Goal: Task Accomplishment & Management: Complete application form

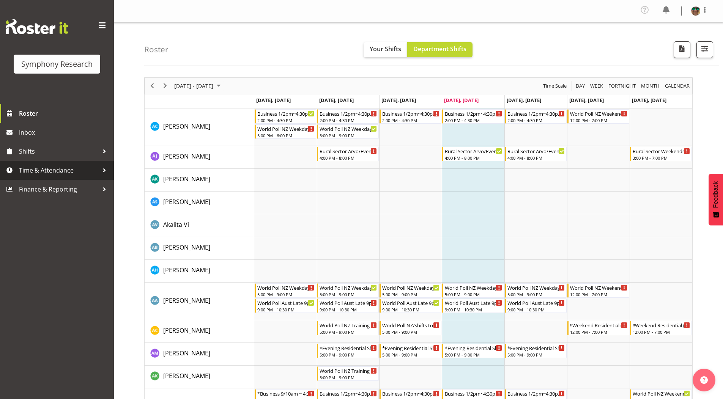
click at [36, 169] on span "Time & Attendance" at bounding box center [59, 170] width 80 height 11
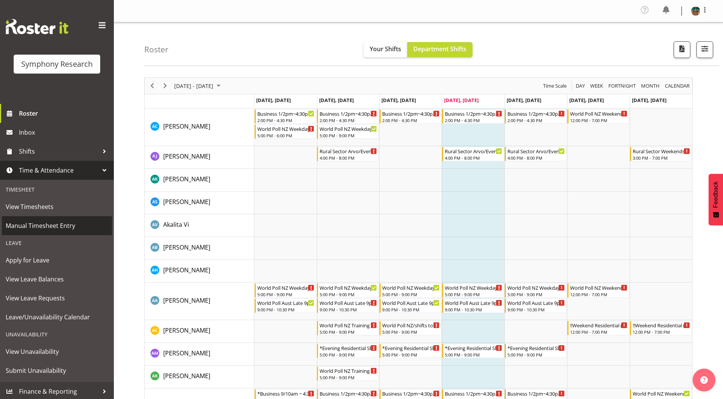
click at [35, 226] on span "Manual Timesheet Entry" at bounding box center [57, 225] width 102 height 11
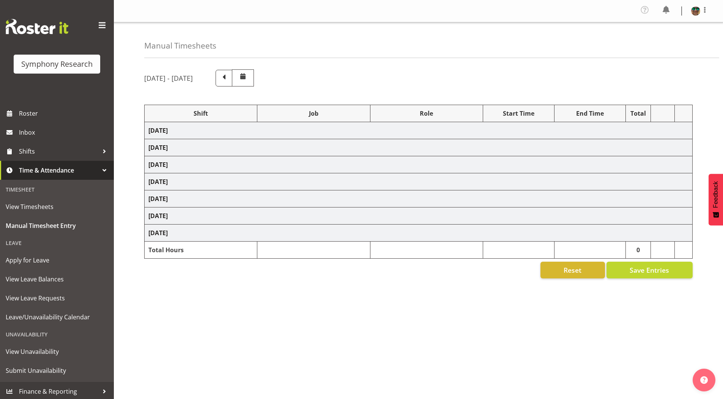
select select "19164"
select select "743"
select select "19164"
select select "10242"
select select "19164"
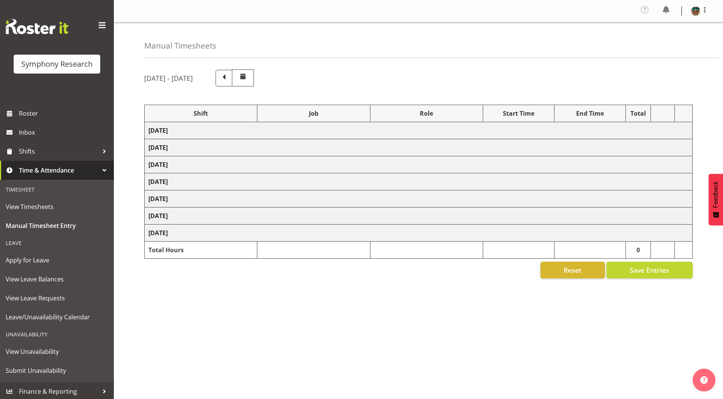
select select "10242"
select select "19164"
select select "10576"
select select "19164"
select select "9426"
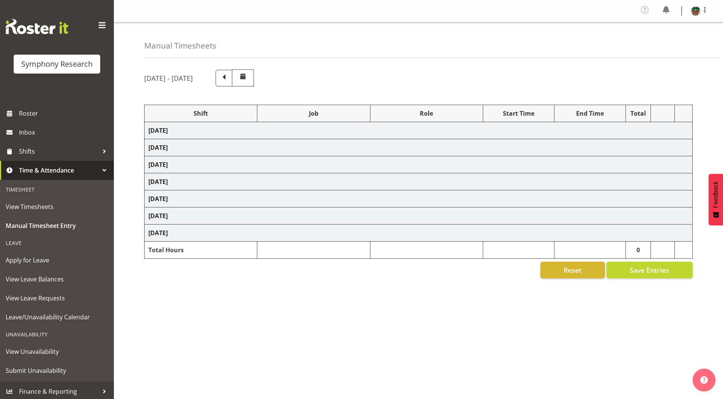
select select "19164"
select select "9636"
select select "19164"
select select "10587"
select select "4583"
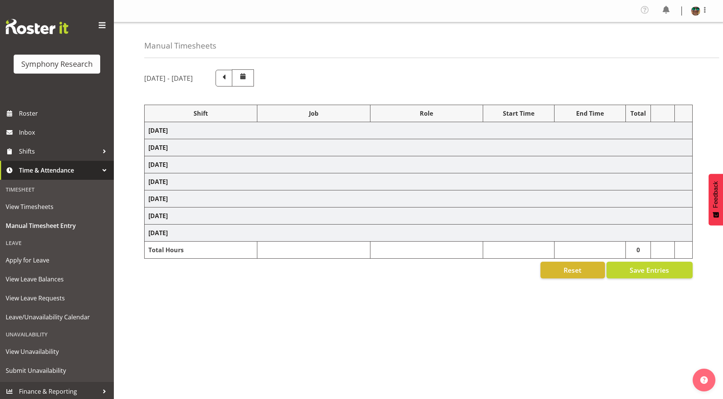
select select "743"
select select "4583"
select select "10527"
select select "297"
select select "1607"
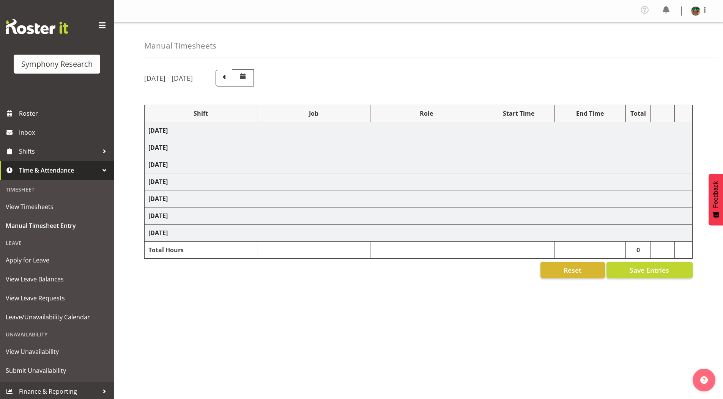
select select "743"
select select "4583"
select select "10587"
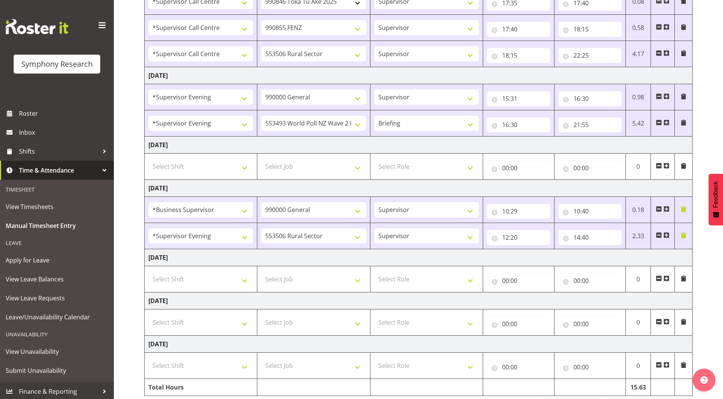
scroll to position [283, 0]
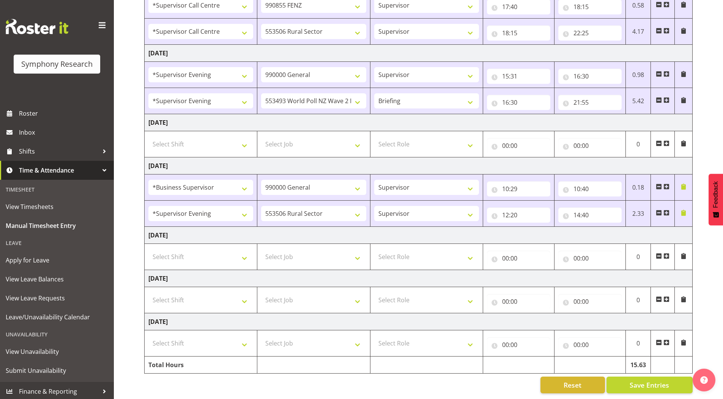
click at [666, 210] on span at bounding box center [666, 213] width 6 height 6
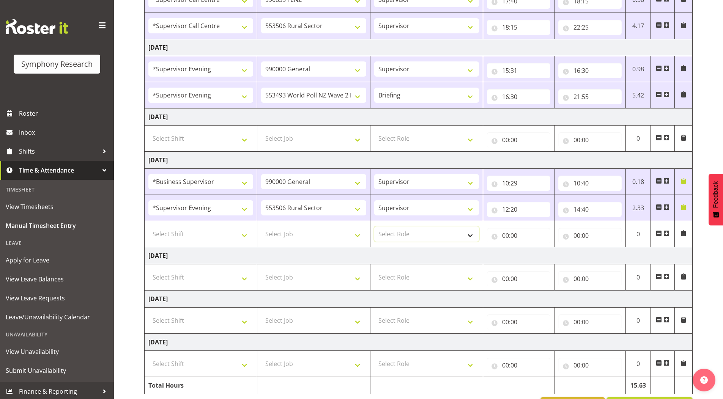
click at [397, 233] on select "Select Role Supervisor Briefing Interviewing" at bounding box center [426, 233] width 105 height 15
select select "45"
click at [374, 226] on select "Select Role Supervisor Briefing Interviewing" at bounding box center [426, 233] width 105 height 15
click at [667, 233] on span at bounding box center [666, 233] width 6 height 6
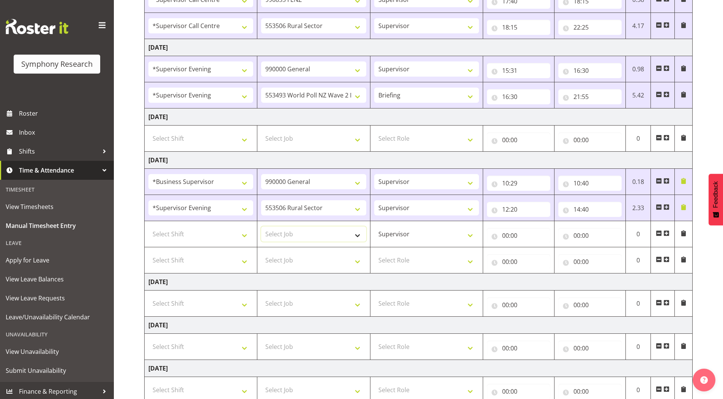
click at [270, 235] on select "Select Job 550060 IF Admin 553492 World Poll Aus Wave 2 Main 2025 553493 World …" at bounding box center [313, 233] width 105 height 15
select select "743"
click at [261, 226] on select "Select Job 550060 IF Admin 553492 World Poll Aus Wave 2 Main 2025 553493 World …" at bounding box center [313, 233] width 105 height 15
click at [181, 232] on select "Select Shift !!Weekend Residential (Roster IT Shift Label) *Business 9/10am ~ 4…" at bounding box center [200, 233] width 105 height 15
click at [118, 256] on div "Manual Timesheets September 1st - September 7th 2025 Shift Job Role Start Time …" at bounding box center [418, 92] width 609 height 707
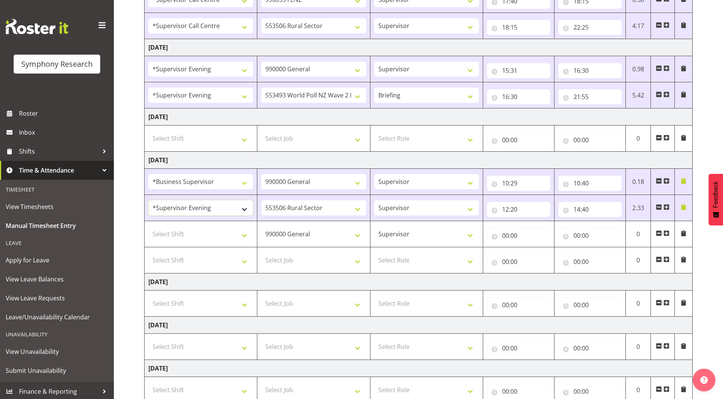
click at [202, 209] on select "!!Weekend Residential (Roster IT Shift Label) *Business 9/10am ~ 4:30pm *Busine…" at bounding box center [200, 207] width 105 height 15
select select "1607"
click at [148, 200] on select "!!Weekend Residential (Roster IT Shift Label) *Business 9/10am ~ 4:30pm *Busine…" at bounding box center [200, 207] width 105 height 15
click at [175, 235] on select "Select Shift !!Weekend Residential (Roster IT Shift Label) *Business 9/10am ~ 4…" at bounding box center [200, 233] width 105 height 15
select select "4583"
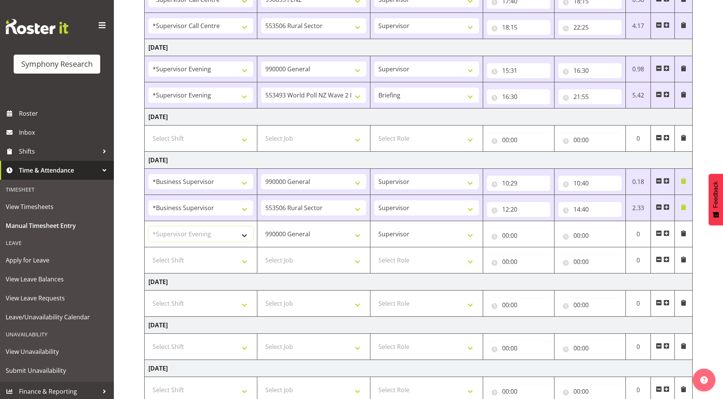
click at [148, 226] on select "Select Shift !!Weekend Residential (Roster IT Shift Label) *Business 9/10am ~ 4…" at bounding box center [200, 233] width 105 height 15
click at [186, 261] on select "Select Shift !!Weekend Residential (Roster IT Shift Label) *Business 9/10am ~ 4…" at bounding box center [200, 260] width 105 height 15
select select "4583"
click at [148, 253] on select "Select Shift !!Weekend Residential (Roster IT Shift Label) *Business 9/10am ~ 4…" at bounding box center [200, 260] width 105 height 15
click at [666, 260] on span at bounding box center [666, 259] width 6 height 6
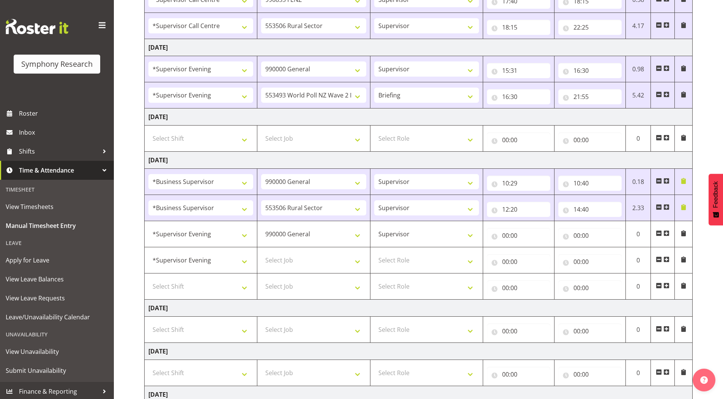
click at [665, 284] on span at bounding box center [666, 286] width 6 height 6
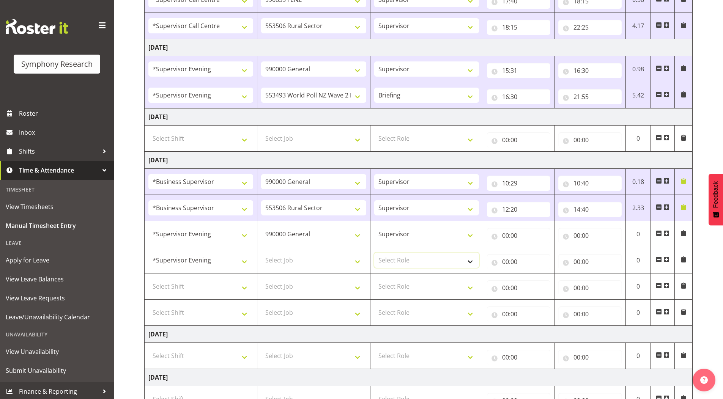
click at [392, 260] on select "Select Role Supervisor Briefing Interviewing" at bounding box center [426, 260] width 105 height 15
select select "45"
click at [374, 253] on select "Select Role Supervisor Briefing Interviewing" at bounding box center [426, 260] width 105 height 15
click at [394, 284] on select "Select Role Supervisor Briefing Interviewing" at bounding box center [426, 286] width 105 height 15
select select "45"
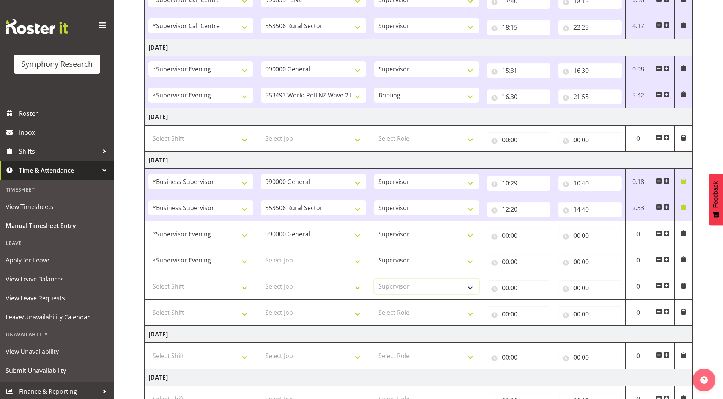
click at [374, 279] on select "Select Role Supervisor Briefing Interviewing" at bounding box center [426, 286] width 105 height 15
click at [391, 314] on select "Select Role Supervisor Briefing Interviewing" at bounding box center [426, 312] width 105 height 15
select select "45"
click at [374, 305] on select "Select Role Supervisor Briefing Interviewing" at bounding box center [426, 312] width 105 height 15
click at [178, 285] on select "Select Shift !!Weekend Residential (Roster IT Shift Label) *Business 9/10am ~ 4…" at bounding box center [200, 286] width 105 height 15
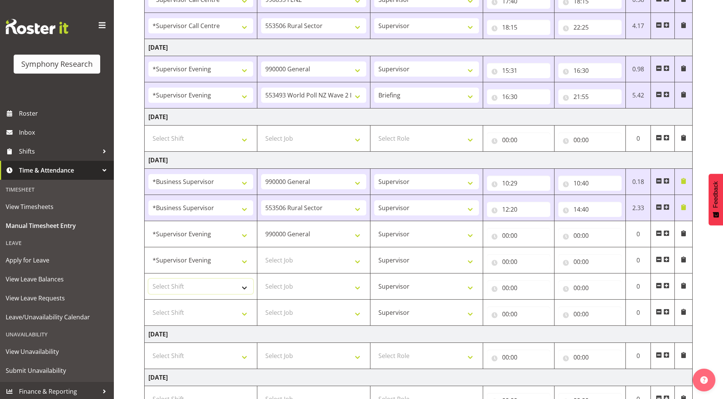
select select "4583"
click at [148, 279] on select "Select Shift !!Weekend Residential (Roster IT Shift Label) *Business 9/10am ~ 4…" at bounding box center [200, 286] width 105 height 15
click at [190, 307] on select "Select Shift !!Weekend Residential (Roster IT Shift Label) *Business 9/10am ~ 4…" at bounding box center [200, 312] width 105 height 15
select select "4583"
click at [148, 305] on select "Select Shift !!Weekend Residential (Roster IT Shift Label) *Business 9/10am ~ 4…" at bounding box center [200, 312] width 105 height 15
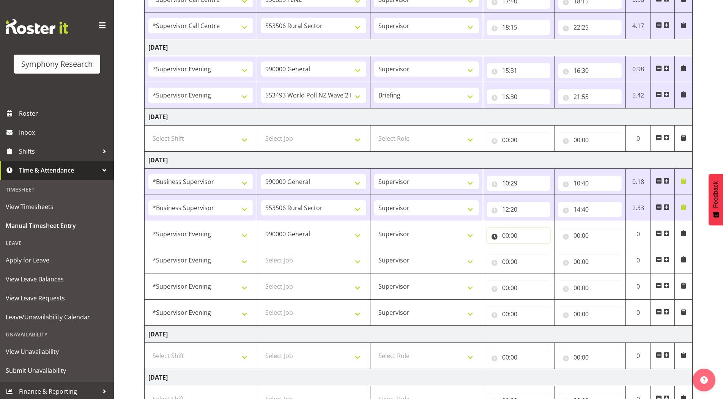
click at [505, 235] on input "00:00" at bounding box center [518, 235] width 63 height 15
click at [536, 256] on select "00 01 02 03 04 05 06 07 08 09 10 11 12 13 14 15 16 17 18 19 20 21 22 23" at bounding box center [538, 255] width 17 height 15
select select "15"
click at [530, 248] on select "00 01 02 03 04 05 06 07 08 09 10 11 12 13 14 15 16 17 18 19 20 21 22 23" at bounding box center [538, 255] width 17 height 15
type input "15:00"
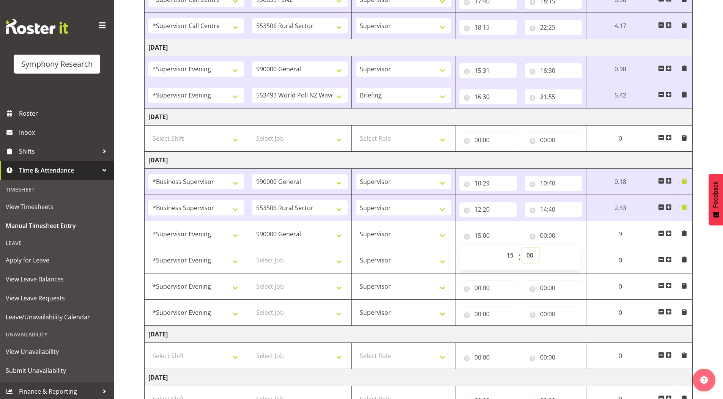
click at [528, 254] on select "00 01 02 03 04 05 06 07 08 09 10 11 12 13 14 15 16 17 18 19 20 21 22 23 24 25 2…" at bounding box center [530, 255] width 17 height 15
select select "23"
click at [539, 248] on select "00 01 02 03 04 05 06 07 08 09 10 11 12 13 14 15 16 17 18 19 20 21 22 23 24 25 2…" at bounding box center [530, 255] width 17 height 15
type input "15:23"
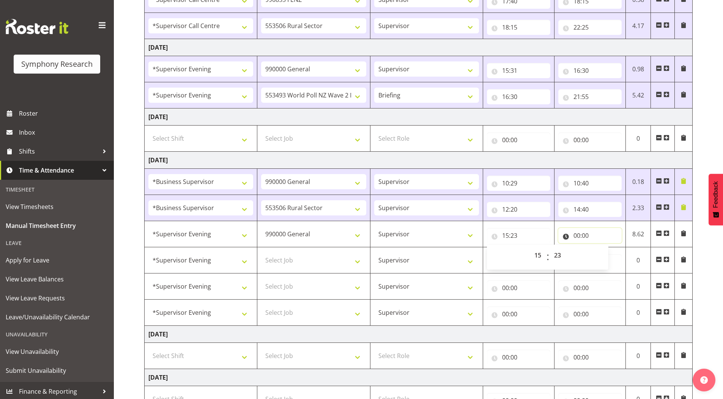
click at [574, 238] on input "00:00" at bounding box center [589, 235] width 63 height 15
click at [608, 255] on select "00 01 02 03 04 05 06 07 08 09 10 11 12 13 14 15 16 17 18 19 20 21 22 23" at bounding box center [609, 255] width 17 height 15
select select "15"
click at [601, 248] on select "00 01 02 03 04 05 06 07 08 09 10 11 12 13 14 15 16 17 18 19 20 21 22 23" at bounding box center [609, 255] width 17 height 15
type input "15:00"
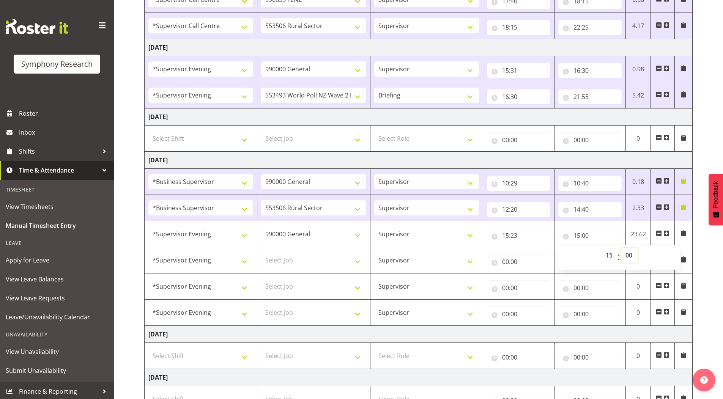
click at [629, 254] on select "00 01 02 03 04 05 06 07 08 09 10 11 12 13 14 15 16 17 18 19 20 21 22 23 24 25 2…" at bounding box center [629, 255] width 17 height 15
select select "40"
click at [621, 248] on select "00 01 02 03 04 05 06 07 08 09 10 11 12 13 14 15 16 17 18 19 20 21 22 23 24 25 2…" at bounding box center [629, 255] width 17 height 15
type input "15:40"
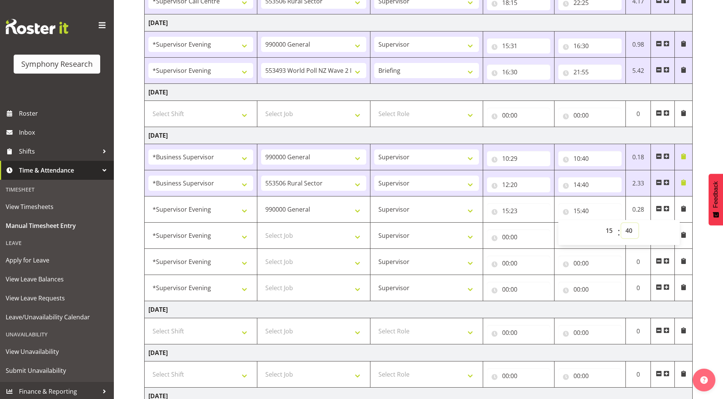
scroll to position [321, 0]
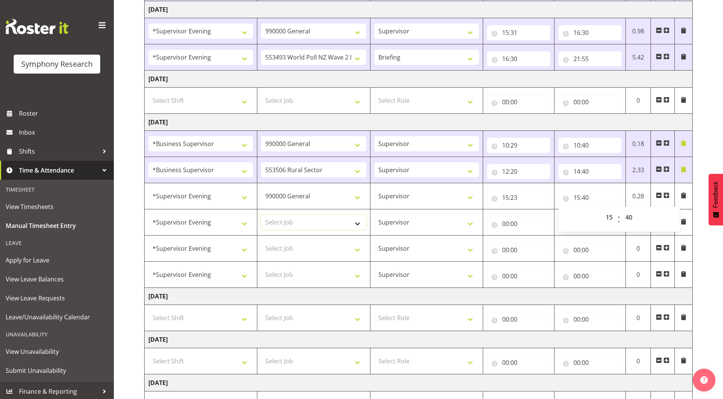
click at [285, 220] on select "Select Job 550060 IF Admin 553492 World Poll Aus Wave 2 Main 2025 553493 World …" at bounding box center [313, 222] width 105 height 15
select select "10242"
click at [261, 215] on select "Select Job 550060 IF Admin 553492 World Poll Aus Wave 2 Main 2025 553493 World …" at bounding box center [313, 222] width 105 height 15
click at [297, 248] on select "Select Job 550060 IF Admin 553492 World Poll Aus Wave 2 Main 2025 553493 World …" at bounding box center [313, 248] width 105 height 15
select select "9426"
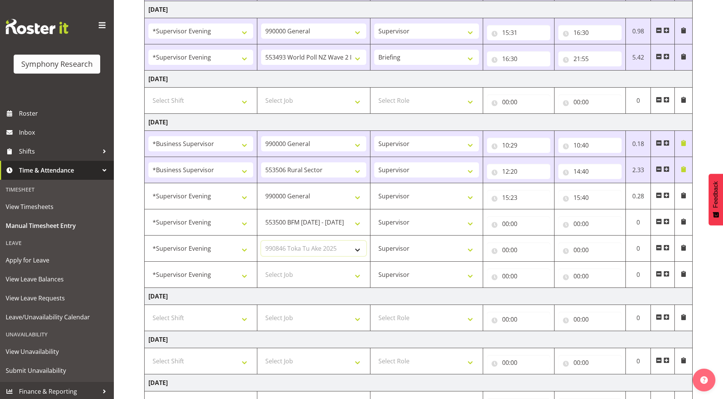
click at [261, 241] on select "Select Job 550060 IF Admin 553492 World Poll Aus Wave 2 Main 2025 553493 World …" at bounding box center [313, 248] width 105 height 15
click at [295, 272] on select "Select Job 550060 IF Admin 553492 World Poll Aus Wave 2 Main 2025 553493 World …" at bounding box center [313, 274] width 105 height 15
select select "10576"
click at [261, 267] on select "Select Job 550060 IF Admin 553492 World Poll Aus Wave 2 Main 2025 553493 World …" at bounding box center [313, 274] width 105 height 15
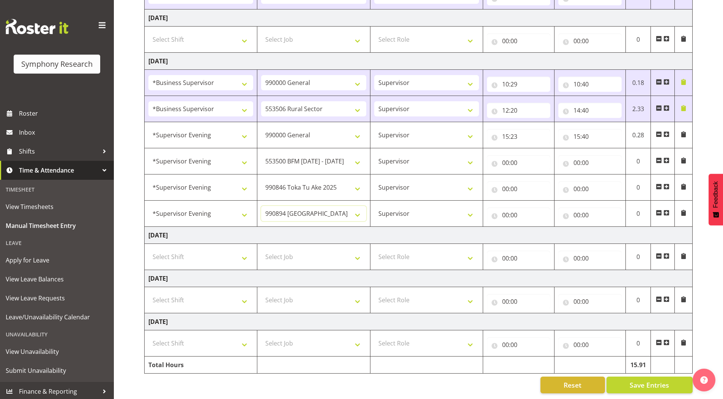
scroll to position [388, 0]
click at [668, 210] on span at bounding box center [666, 213] width 6 height 6
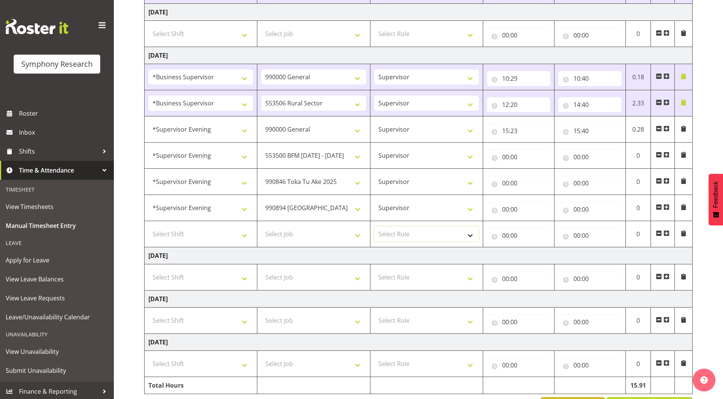
click at [413, 229] on select "Select Role Supervisor Briefing Interviewing" at bounding box center [426, 233] width 105 height 15
select select "45"
click at [374, 226] on select "Select Role Supervisor Briefing Interviewing" at bounding box center [426, 233] width 105 height 15
click at [277, 233] on select "Select Job 550060 IF Admin 553492 World Poll Aus Wave 2 Main 2025 553493 World …" at bounding box center [313, 233] width 105 height 15
select select "9636"
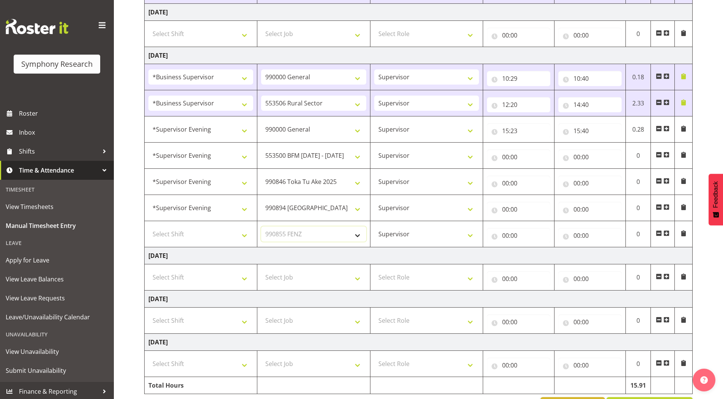
click at [261, 226] on select "Select Job 550060 IF Admin 553492 World Poll Aus Wave 2 Main 2025 553493 World …" at bounding box center [313, 233] width 105 height 15
click at [668, 233] on span at bounding box center [666, 233] width 6 height 6
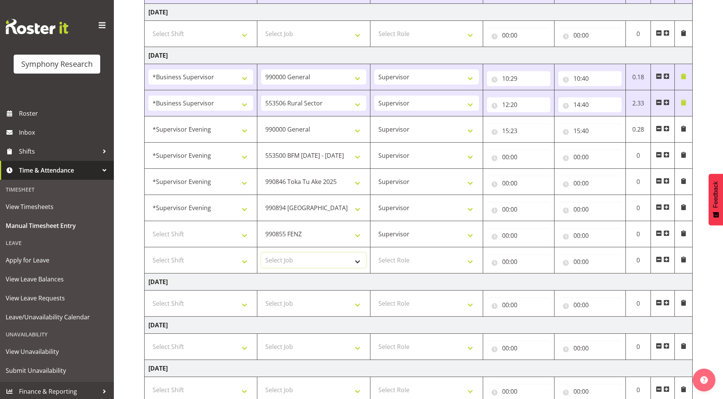
click at [284, 264] on select "Select Job 550060 IF Admin 553492 World Poll Aus Wave 2 Main 2025 553493 World …" at bounding box center [313, 260] width 105 height 15
select select "10242"
click at [261, 253] on select "Select Job 550060 IF Admin 553492 World Poll Aus Wave 2 Main 2025 553493 World …" at bounding box center [313, 260] width 105 height 15
click at [666, 262] on span at bounding box center [666, 259] width 6 height 6
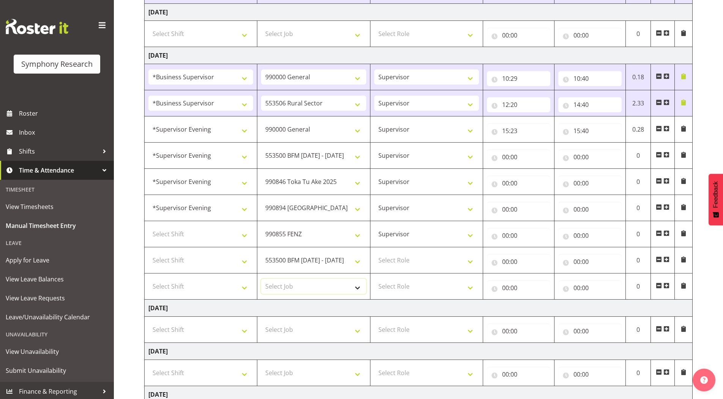
click at [285, 288] on select "Select Job 550060 IF Admin 553492 World Poll Aus Wave 2 Main 2025 553493 World …" at bounding box center [313, 286] width 105 height 15
select select "10587"
click at [261, 279] on select "Select Job 550060 IF Admin 553492 World Poll Aus Wave 2 Main 2025 553493 World …" at bounding box center [313, 286] width 105 height 15
drag, startPoint x: 391, startPoint y: 256, endPoint x: 397, endPoint y: 267, distance: 12.7
click at [391, 256] on select "Select Role Supervisor Briefing Interviewing" at bounding box center [426, 260] width 105 height 15
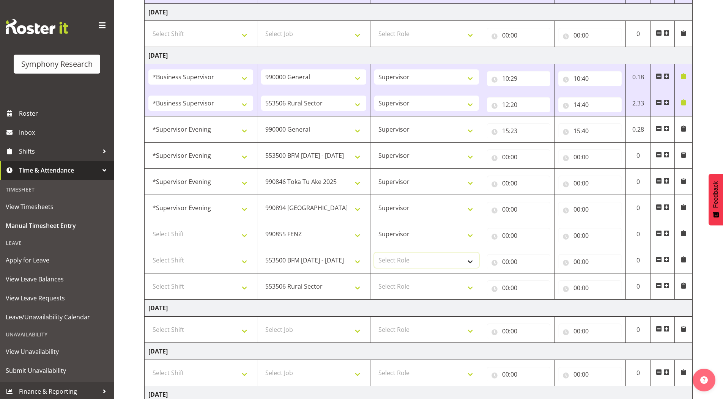
select select "45"
click at [374, 253] on select "Select Role Supervisor Briefing Interviewing" at bounding box center [426, 260] width 105 height 15
click at [390, 287] on select "Select Role Supervisor Briefing Interviewing" at bounding box center [426, 286] width 105 height 15
select select "45"
click at [374, 279] on select "Select Role Supervisor Briefing Interviewing" at bounding box center [426, 286] width 105 height 15
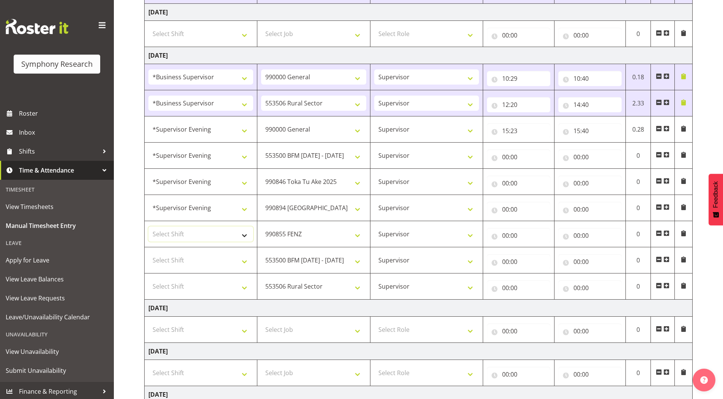
click at [174, 235] on select "Select Shift !!Weekend Residential (Roster IT Shift Label) *Business 9/10am ~ 4…" at bounding box center [200, 233] width 105 height 15
select select "4583"
click at [148, 226] on select "Select Shift !!Weekend Residential (Roster IT Shift Label) *Business 9/10am ~ 4…" at bounding box center [200, 233] width 105 height 15
click at [184, 263] on select "Select Shift !!Weekend Residential (Roster IT Shift Label) *Business 9/10am ~ 4…" at bounding box center [200, 260] width 105 height 15
select select "4583"
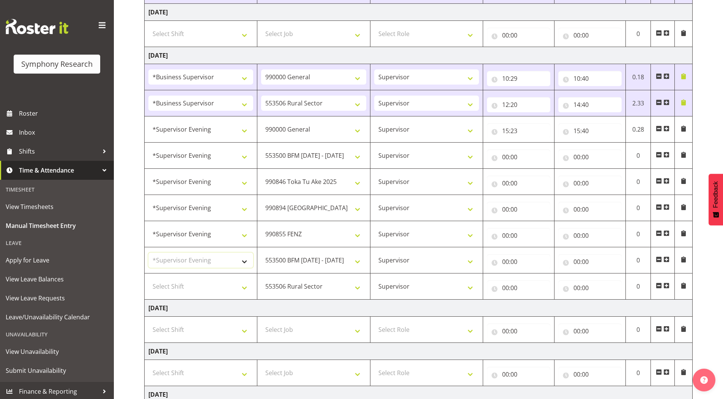
click at [148, 253] on select "Select Shift !!Weekend Residential (Roster IT Shift Label) *Business 9/10am ~ 4…" at bounding box center [200, 260] width 105 height 15
click at [182, 286] on select "Select Shift !!Weekend Residential (Roster IT Shift Label) *Business 9/10am ~ 4…" at bounding box center [200, 286] width 105 height 15
select select "4583"
click at [148, 279] on select "Select Shift !!Weekend Residential (Roster IT Shift Label) *Business 9/10am ~ 4…" at bounding box center [200, 286] width 105 height 15
click at [507, 157] on input "00:00" at bounding box center [518, 156] width 63 height 15
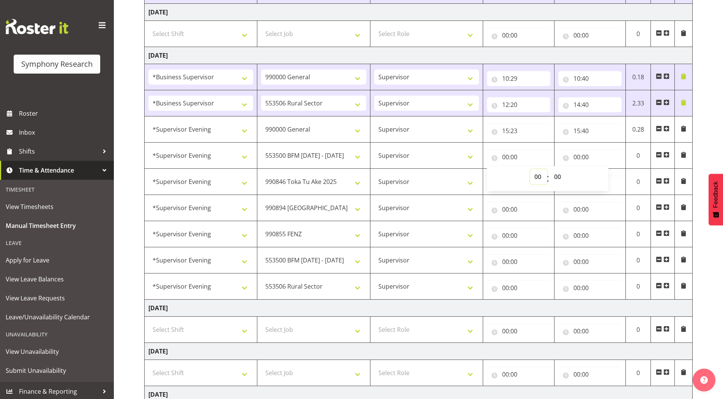
click at [537, 178] on select "00 01 02 03 04 05 06 07 08 09 10 11 12 13 14 15 16 17 18 19 20 21 22 23" at bounding box center [538, 176] width 17 height 15
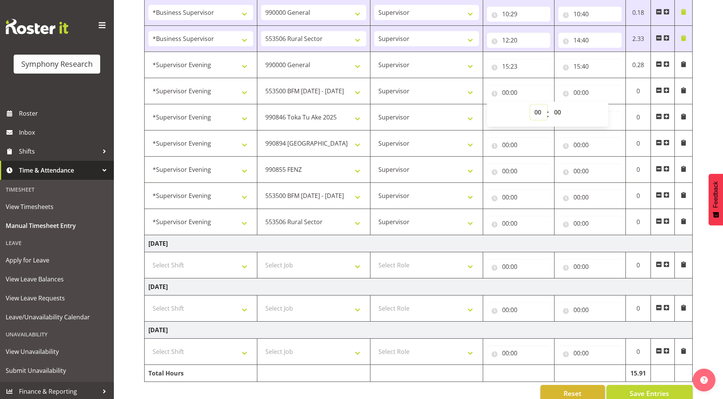
scroll to position [464, 0]
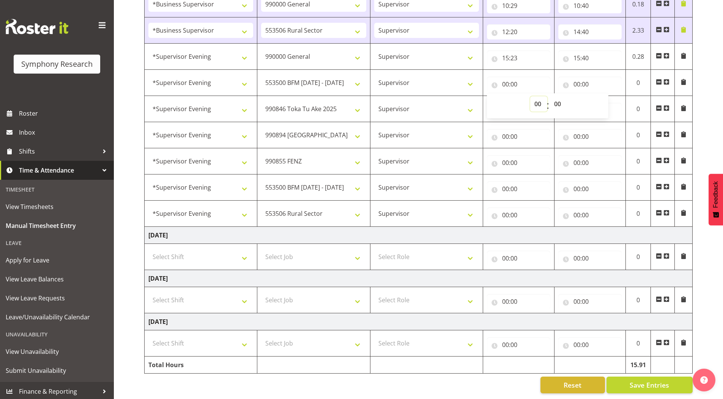
drag, startPoint x: 536, startPoint y: 101, endPoint x: 537, endPoint y: 106, distance: 5.7
click at [536, 101] on select "00 01 02 03 04 05 06 07 08 09 10 11 12 13 14 15 16 17 18 19 20 21 22 23" at bounding box center [538, 103] width 17 height 15
select select "15"
click at [530, 96] on select "00 01 02 03 04 05 06 07 08 09 10 11 12 13 14 15 16 17 18 19 20 21 22 23" at bounding box center [538, 103] width 17 height 15
type input "15:00"
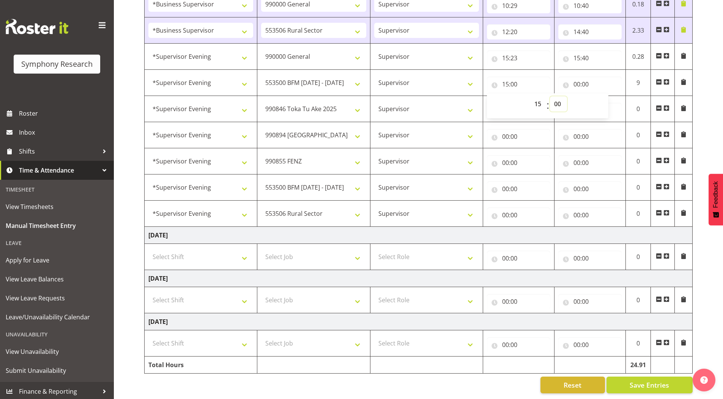
click at [557, 100] on select "00 01 02 03 04 05 06 07 08 09 10 11 12 13 14 15 16 17 18 19 20 21 22 23 24 25 2…" at bounding box center [558, 103] width 17 height 15
select select "40"
click at [550, 96] on select "00 01 02 03 04 05 06 07 08 09 10 11 12 13 14 15 16 17 18 19 20 21 22 23 24 25 2…" at bounding box center [558, 103] width 17 height 15
type input "15:40"
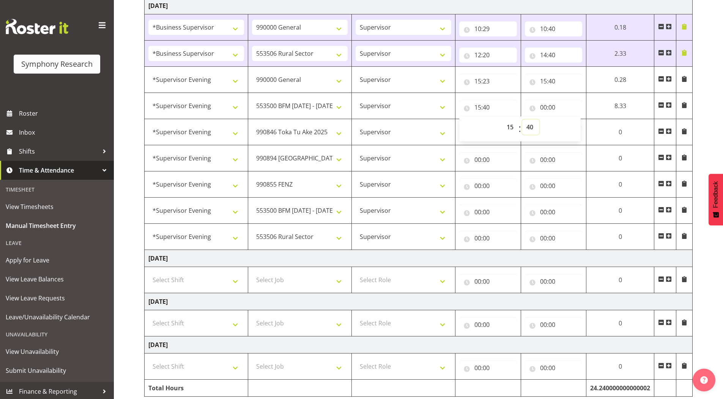
scroll to position [426, 0]
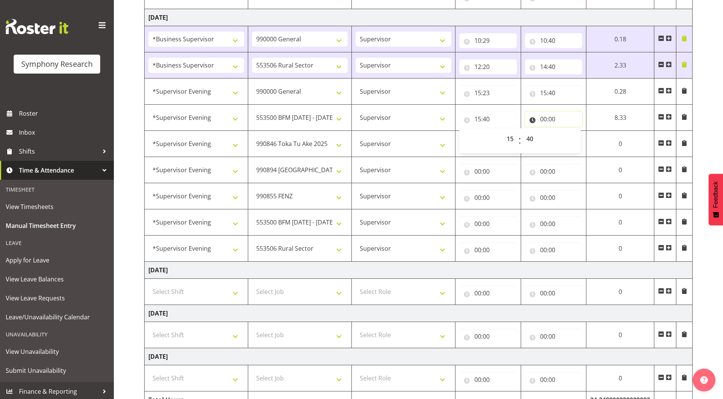
click at [541, 119] on input "00:00" at bounding box center [554, 119] width 58 height 15
click at [574, 138] on select "00 01 02 03 04 05 06 07 08 09 10 11 12 13 14 15 16 17 18 19 20 21 22 23" at bounding box center [576, 138] width 17 height 15
select select "15"
click at [568, 131] on select "00 01 02 03 04 05 06 07 08 09 10 11 12 13 14 15 16 17 18 19 20 21 22 23" at bounding box center [576, 138] width 17 height 15
type input "15:00"
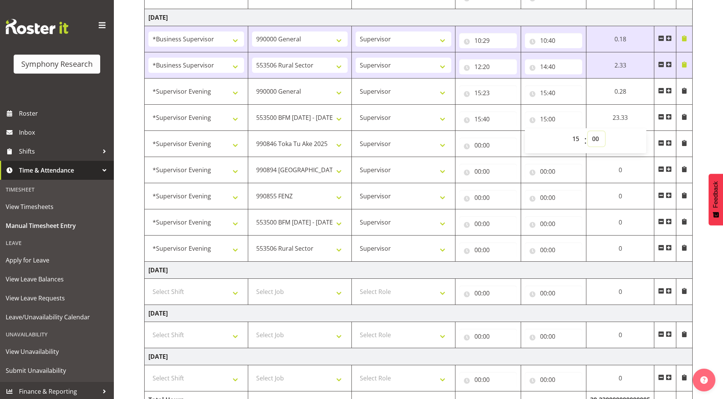
click at [596, 138] on select "00 01 02 03 04 05 06 07 08 09 10 11 12 13 14 15 16 17 18 19 20 21 22 23 24 25 2…" at bounding box center [596, 138] width 17 height 15
select select "45"
click at [605, 131] on select "00 01 02 03 04 05 06 07 08 09 10 11 12 13 14 15 16 17 18 19 20 21 22 23 24 25 2…" at bounding box center [596, 138] width 17 height 15
type input "15:45"
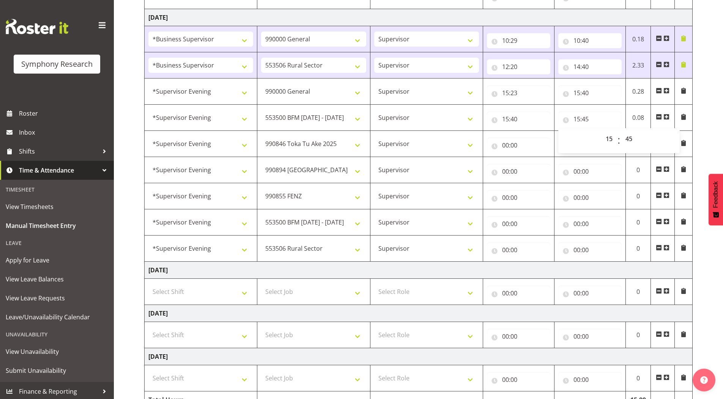
click at [697, 70] on div "September 1st - September 7th 2025 Shift Job Role Start Time End Time Total Mon…" at bounding box center [433, 36] width 578 height 796
click at [505, 143] on input "00:00" at bounding box center [518, 145] width 63 height 15
click at [534, 166] on select "00 01 02 03 04 05 06 07 08 09 10 11 12 13 14 15 16 17 18 19 20 21 22 23" at bounding box center [538, 164] width 17 height 15
select select "15"
click at [530, 157] on select "00 01 02 03 04 05 06 07 08 09 10 11 12 13 14 15 16 17 18 19 20 21 22 23" at bounding box center [538, 164] width 17 height 15
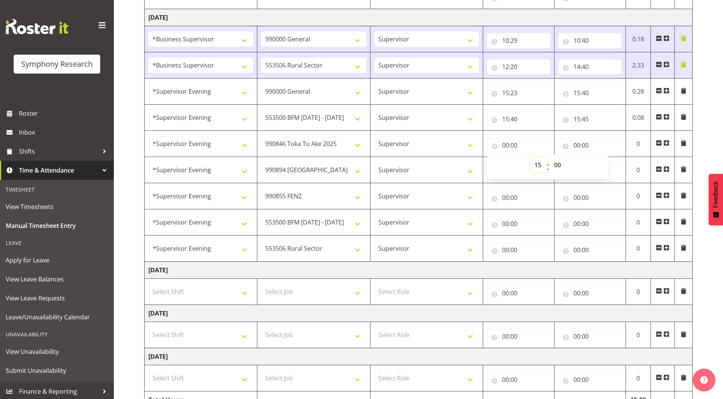
type input "15:00"
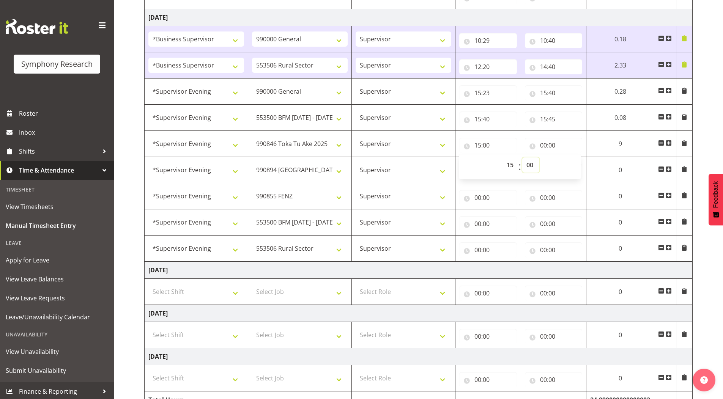
click at [531, 165] on select "00 01 02 03 04 05 06 07 08 09 10 11 12 13 14 15 16 17 18 19 20 21 22 23 24 25 2…" at bounding box center [530, 164] width 17 height 15
select select "45"
click at [522, 157] on select "00 01 02 03 04 05 06 07 08 09 10 11 12 13 14 15 16 17 18 19 20 21 22 23 24 25 2…" at bounding box center [530, 164] width 17 height 15
type input "15:45"
click at [542, 144] on input "00:00" at bounding box center [554, 145] width 58 height 15
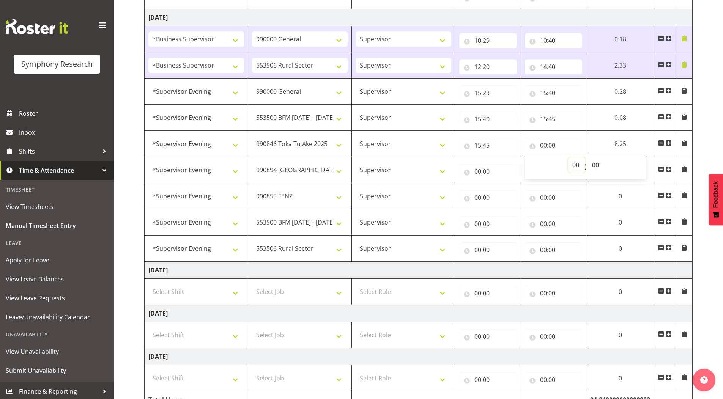
click at [577, 165] on select "00 01 02 03 04 05 06 07 08 09 10 11 12 13 14 15 16 17 18 19 20 21 22 23" at bounding box center [576, 164] width 17 height 15
select select "15"
click at [585, 157] on select "00 01 02 03 04 05 06 07 08 09 10 11 12 13 14 15 16 17 18 19 20 21 22 23" at bounding box center [576, 164] width 17 height 15
type input "15:00"
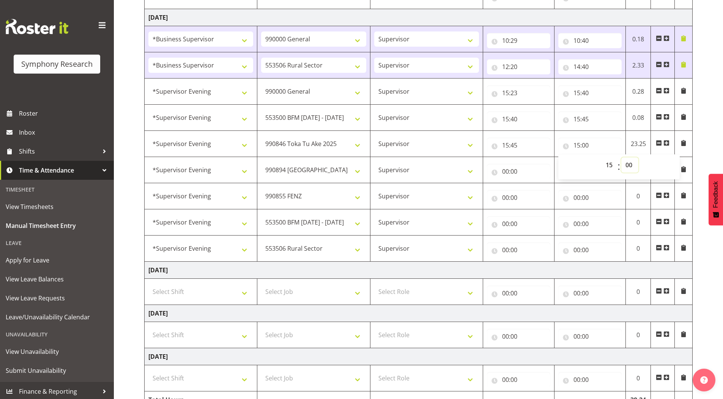
click at [629, 164] on select "00 01 02 03 04 05 06 07 08 09 10 11 12 13 14 15 16 17 18 19 20 21 22 23 24 25 2…" at bounding box center [629, 164] width 17 height 15
select select "50"
click at [621, 157] on select "00 01 02 03 04 05 06 07 08 09 10 11 12 13 14 15 16 17 18 19 20 21 22 23 24 25 2…" at bounding box center [629, 164] width 17 height 15
type input "15:50"
click at [706, 122] on div "September 1st - September 7th 2025 Shift Job Role Start Time End Time Total Mon…" at bounding box center [433, 36] width 578 height 796
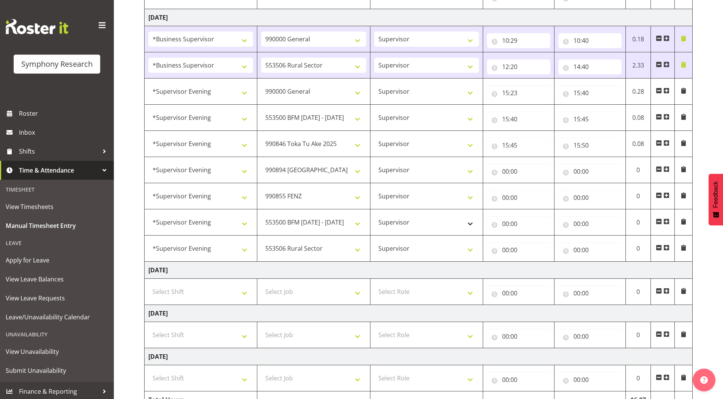
drag, startPoint x: 658, startPoint y: 170, endPoint x: 458, endPoint y: 218, distance: 206.2
click at [658, 170] on span at bounding box center [658, 169] width 6 height 6
select select "9636"
select select "10242"
select select "10587"
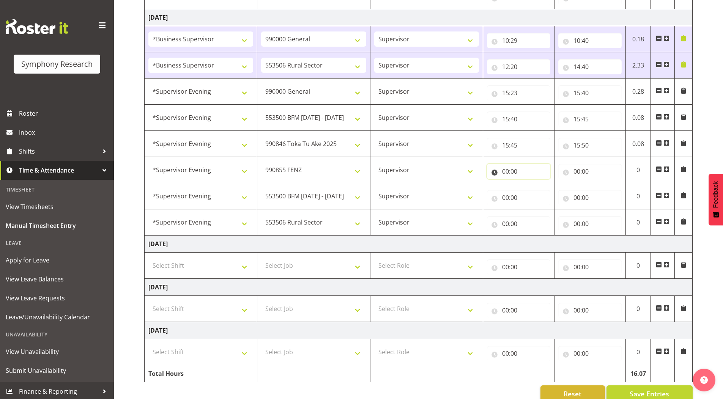
click at [505, 171] on input "00:00" at bounding box center [518, 171] width 63 height 15
click at [534, 191] on select "00 01 02 03 04 05 06 07 08 09 10 11 12 13 14 15 16 17 18 19 20 21 22 23" at bounding box center [538, 191] width 17 height 15
select select "15"
click at [530, 184] on select "00 01 02 03 04 05 06 07 08 09 10 11 12 13 14 15 16 17 18 19 20 21 22 23" at bounding box center [538, 191] width 17 height 15
type input "15:00"
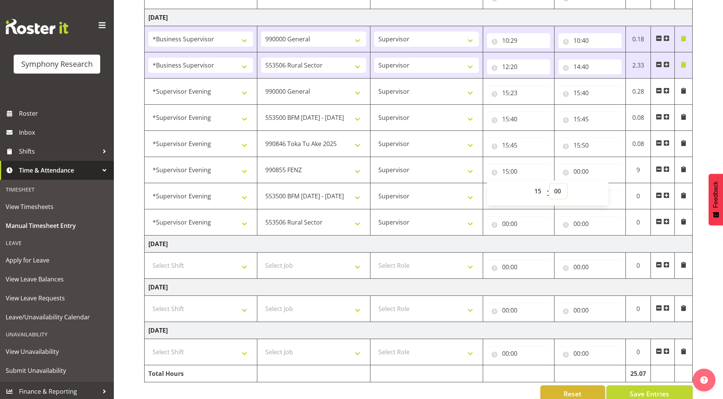
click at [558, 190] on select "00 01 02 03 04 05 06 07 08 09 10 11 12 13 14 15 16 17 18 19 20 21 22 23 24 25 2…" at bounding box center [558, 191] width 17 height 15
select select "50"
click at [550, 184] on select "00 01 02 03 04 05 06 07 08 09 10 11 12 13 14 15 16 17 18 19 20 21 22 23 24 25 2…" at bounding box center [558, 191] width 17 height 15
type input "15:50"
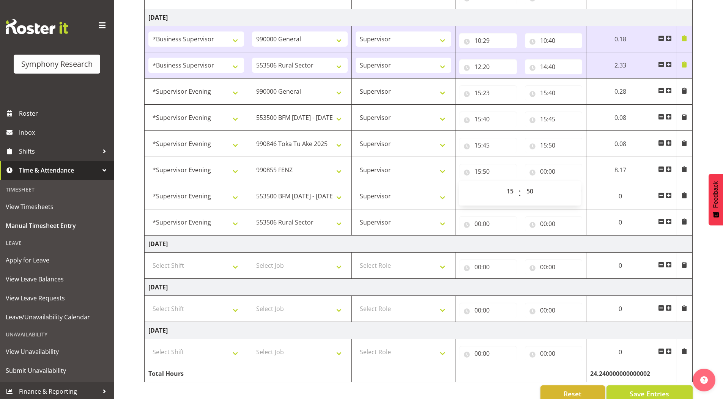
click at [705, 144] on div "September 1st - September 7th 2025 Shift Job Role Start Time End Time Total Mon…" at bounding box center [433, 23] width 578 height 770
click at [544, 171] on input "00:00" at bounding box center [554, 171] width 58 height 15
click at [572, 190] on select "00 01 02 03 04 05 06 07 08 09 10 11 12 13 14 15 16 17 18 19 20 21 22 23" at bounding box center [576, 191] width 17 height 15
select select "16"
click at [568, 184] on select "00 01 02 03 04 05 06 07 08 09 10 11 12 13 14 15 16 17 18 19 20 21 22 23" at bounding box center [576, 191] width 17 height 15
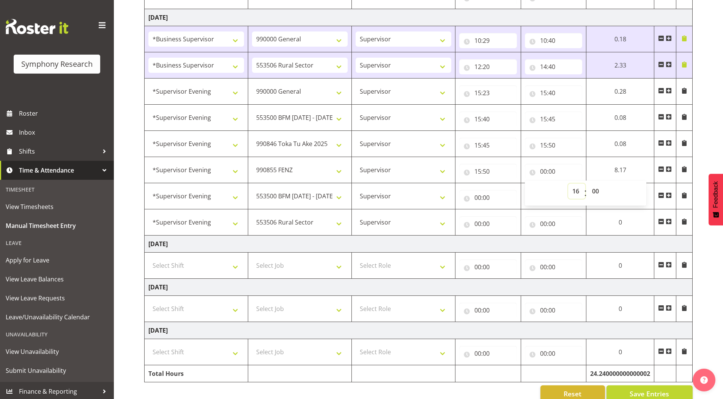
type input "16:00"
click at [596, 191] on select "00 01 02 03 04 05 06 07 08 09 10 11 12 13 14 15 16 17 18 19 20 21 22 23 24 25 2…" at bounding box center [596, 191] width 17 height 15
select select "50"
click at [605, 184] on select "00 01 02 03 04 05 06 07 08 09 10 11 12 13 14 15 16 17 18 19 20 21 22 23 24 25 2…" at bounding box center [596, 191] width 17 height 15
type input "16:50"
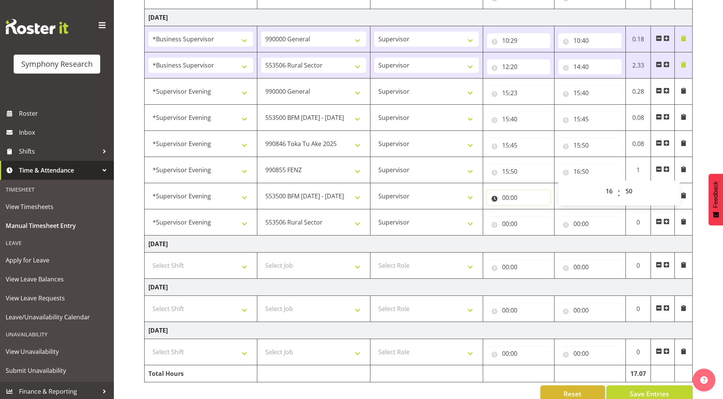
click at [504, 199] on input "00:00" at bounding box center [518, 197] width 63 height 15
click at [535, 216] on select "00 01 02 03 04 05 06 07 08 09 10 11 12 13 14 15 16 17 18 19 20 21 22 23" at bounding box center [538, 217] width 17 height 15
select select "16"
click at [530, 210] on select "00 01 02 03 04 05 06 07 08 09 10 11 12 13 14 15 16 17 18 19 20 21 22 23" at bounding box center [538, 217] width 17 height 15
type input "16:00"
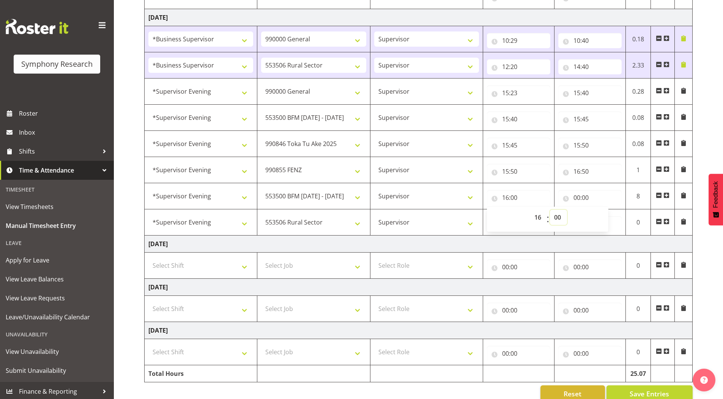
click at [558, 218] on select "00 01 02 03 04 05 06 07 08 09 10 11 12 13 14 15 16 17 18 19 20 21 22 23 24 25 2…" at bounding box center [558, 217] width 17 height 15
select select "50"
click at [550, 210] on select "00 01 02 03 04 05 06 07 08 09 10 11 12 13 14 15 16 17 18 19 20 21 22 23 24 25 2…" at bounding box center [558, 217] width 17 height 15
type input "16:50"
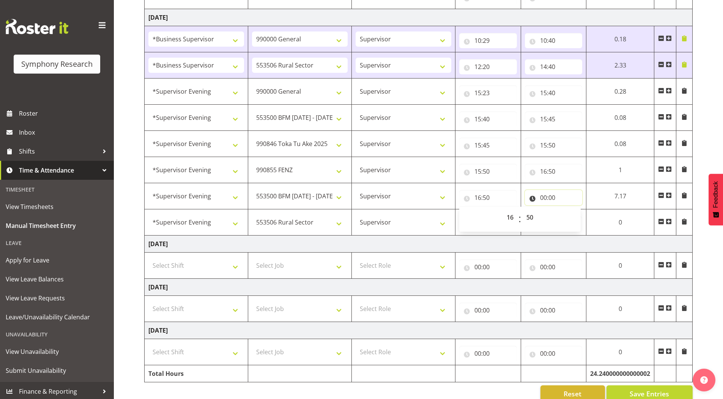
click at [541, 198] on input "00:00" at bounding box center [554, 197] width 58 height 15
click at [573, 218] on select "00 01 02 03 04 05 06 07 08 09 10 11 12 13 14 15 16 17 18 19 20 21 22 23" at bounding box center [576, 217] width 17 height 15
select select "18"
click at [568, 210] on select "00 01 02 03 04 05 06 07 08 09 10 11 12 13 14 15 16 17 18 19 20 21 22 23" at bounding box center [576, 217] width 17 height 15
type input "18:00"
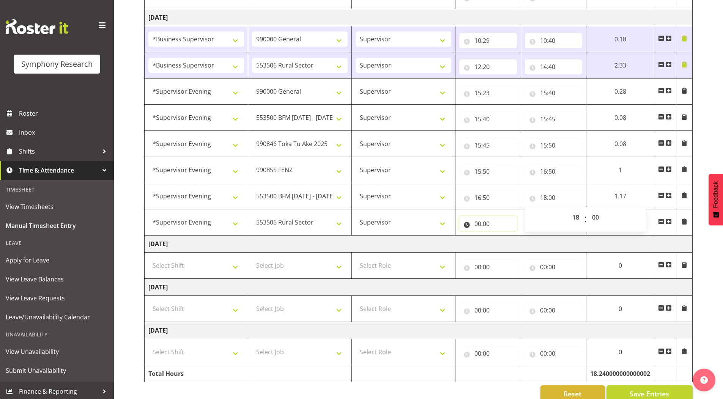
click at [478, 223] on input "00:00" at bounding box center [488, 223] width 58 height 15
click at [709, 123] on div "September 1st - September 7th 2025 Shift Job Role Start Time End Time Total Mon…" at bounding box center [433, 23] width 578 height 770
click at [668, 222] on span at bounding box center [668, 221] width 6 height 6
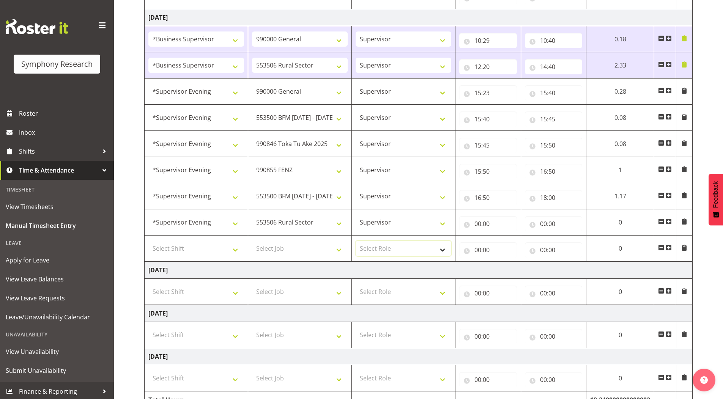
click at [371, 249] on select "Select Role Supervisor Briefing Interviewing" at bounding box center [403, 248] width 96 height 15
select select "45"
click at [355, 241] on select "Select Role Supervisor Briefing Interviewing" at bounding box center [403, 248] width 96 height 15
click at [285, 222] on select "550060 IF Admin 553492 World Poll Aus Wave 2 Main 2025 553493 World Poll NZ Wav…" at bounding box center [300, 222] width 96 height 15
select select "10585"
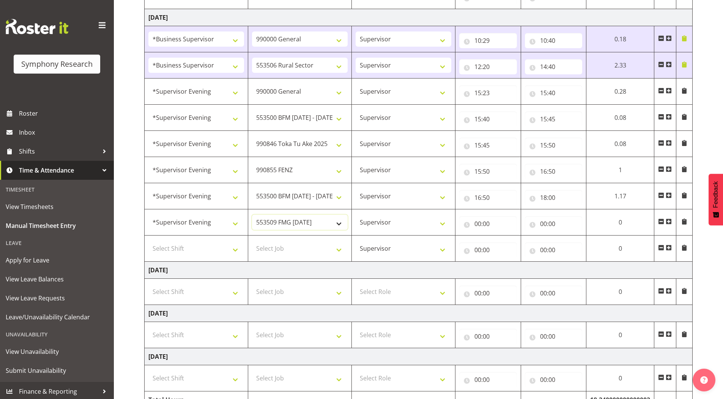
click at [252, 215] on select "550060 IF Admin 553492 World Poll Aus Wave 2 Main 2025 553493 World Poll NZ Wav…" at bounding box center [300, 222] width 96 height 15
click at [276, 246] on select "Select Job 550060 IF Admin 553492 World Poll Aus Wave 2 Main 2025 553493 World …" at bounding box center [300, 248] width 96 height 15
select select "10587"
click at [252, 241] on select "Select Job 550060 IF Admin 553492 World Poll Aus Wave 2 Main 2025 553493 World …" at bounding box center [300, 248] width 96 height 15
click at [182, 246] on select "Select Shift !!Weekend Residential (Roster IT Shift Label) *Business 9/10am ~ 4…" at bounding box center [196, 248] width 96 height 15
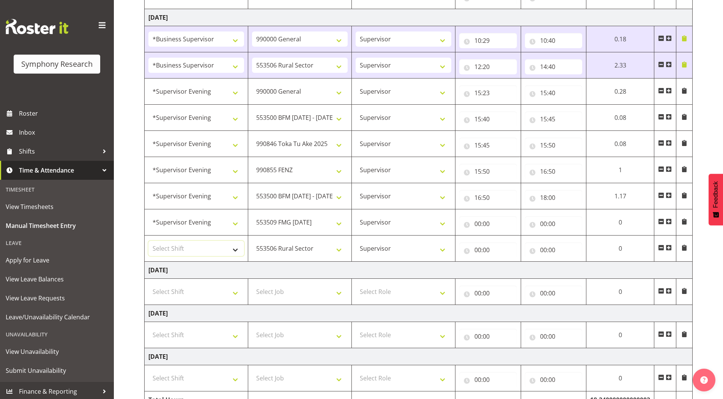
select select "4583"
click at [148, 241] on select "Select Shift !!Weekend Residential (Roster IT Shift Label) *Business 9/10am ~ 4…" at bounding box center [196, 248] width 96 height 15
click at [477, 223] on input "00:00" at bounding box center [488, 223] width 58 height 15
click at [508, 243] on select "00 01 02 03 04 05 06 07 08 09 10 11 12 13 14 15 16 17 18 19 20 21 22 23" at bounding box center [510, 243] width 17 height 15
select select "18"
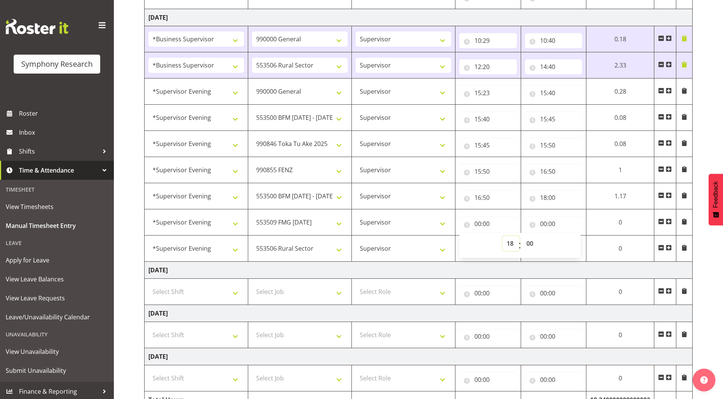
click at [502, 236] on select "00 01 02 03 04 05 06 07 08 09 10 11 12 13 14 15 16 17 18 19 20 21 22 23" at bounding box center [510, 243] width 17 height 15
type input "18:00"
click at [543, 225] on input "00:00" at bounding box center [554, 223] width 58 height 15
click at [578, 244] on select "00 01 02 03 04 05 06 07 08 09 10 11 12 13 14 15 16 17 18 19 20 21 22 23" at bounding box center [576, 243] width 17 height 15
select select "18"
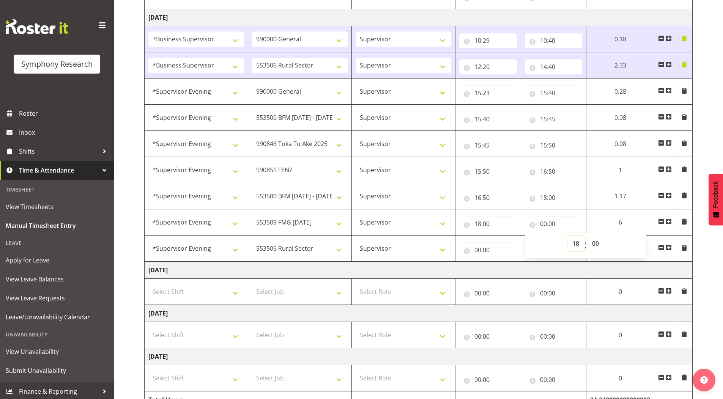
click at [568, 236] on select "00 01 02 03 04 05 06 07 08 09 10 11 12 13 14 15 16 17 18 19 20 21 22 23" at bounding box center [576, 243] width 17 height 15
type input "18:00"
click at [574, 242] on select "00 01 02 03 04 05 06 07 08 09 10 11 12 13 14 15 16 17 18 19 20 21 22 23" at bounding box center [576, 243] width 17 height 15
select select "19"
click at [568, 236] on select "00 01 02 03 04 05 06 07 08 09 10 11 12 13 14 15 16 17 18 19 20 21 22 23" at bounding box center [576, 243] width 17 height 15
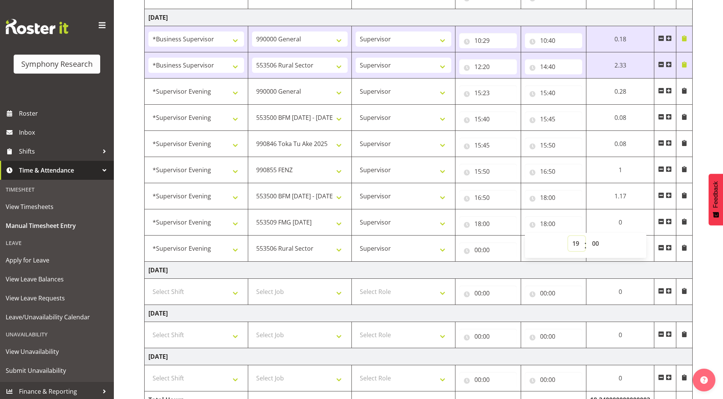
type input "19:00"
click at [596, 244] on select "00 01 02 03 04 05 06 07 08 09 10 11 12 13 14 15 16 17 18 19 20 21 22 23 24 25 2…" at bounding box center [596, 243] width 17 height 15
select select "30"
click at [588, 236] on select "00 01 02 03 04 05 06 07 08 09 10 11 12 13 14 15 16 17 18 19 20 21 22 23 24 25 2…" at bounding box center [596, 243] width 17 height 15
type input "19:30"
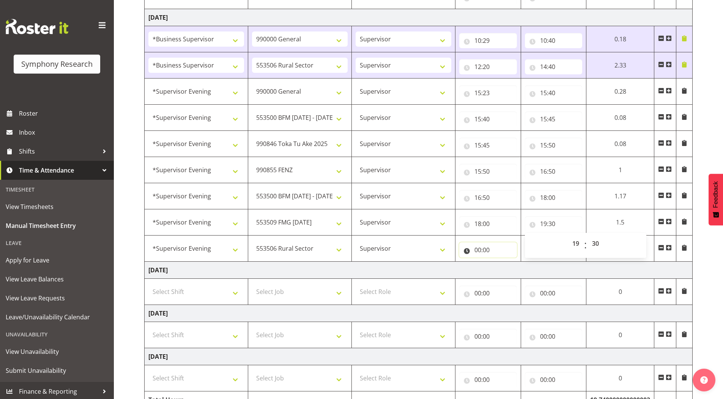
click at [476, 250] on input "00:00" at bounding box center [488, 249] width 58 height 15
drag, startPoint x: 511, startPoint y: 272, endPoint x: 511, endPoint y: 266, distance: 5.7
click at [511, 272] on select "00 01 02 03 04 05 06 07 08 09 10 11 12 13 14 15 16 17 18 19 20 21 22 23" at bounding box center [510, 269] width 17 height 15
select select "19"
click at [502, 262] on select "00 01 02 03 04 05 06 07 08 09 10 11 12 13 14 15 16 17 18 19 20 21 22 23" at bounding box center [510, 269] width 17 height 15
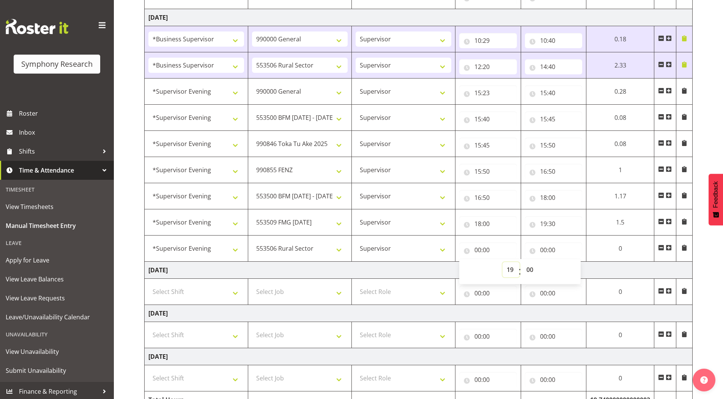
type input "19:00"
click at [530, 270] on select "00 01 02 03 04 05 06 07 08 09 10 11 12 13 14 15 16 17 18 19 20 21 22 23 24 25 2…" at bounding box center [530, 269] width 17 height 15
select select "30"
click at [522, 262] on select "00 01 02 03 04 05 06 07 08 09 10 11 12 13 14 15 16 17 18 19 20 21 22 23 24 25 2…" at bounding box center [530, 269] width 17 height 15
type input "19:30"
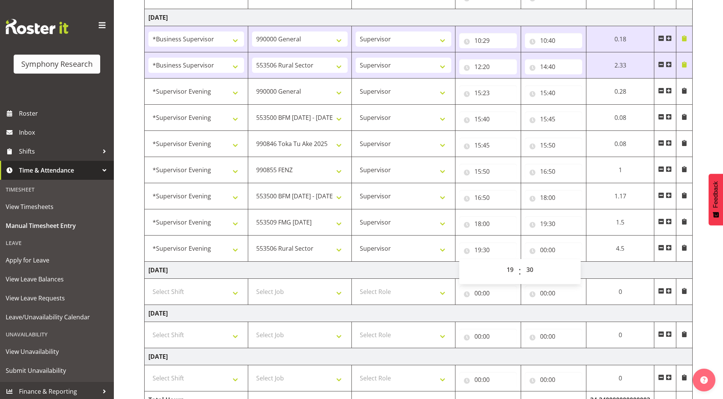
click at [701, 127] on div "September 1st - September 7th 2025 Shift Job Role Start Time End Time Total Mon…" at bounding box center [433, 36] width 578 height 796
click at [542, 251] on input "00:00" at bounding box center [554, 249] width 58 height 15
click at [577, 270] on select "00 01 02 03 04 05 06 07 08 09 10 11 12 13 14 15 16 17 18 19 20 21 22 23" at bounding box center [576, 269] width 17 height 15
select select "22"
click at [568, 262] on select "00 01 02 03 04 05 06 07 08 09 10 11 12 13 14 15 16 17 18 19 20 21 22 23" at bounding box center [576, 269] width 17 height 15
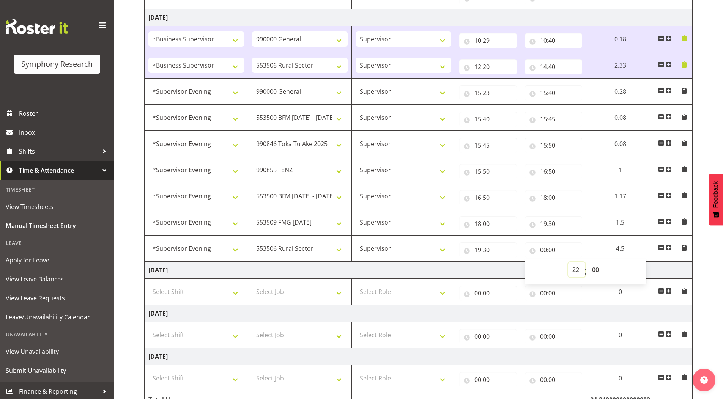
type input "22:00"
click at [597, 269] on select "00 01 02 03 04 05 06 07 08 09 10 11 12 13 14 15 16 17 18 19 20 21 22 23 24 25 2…" at bounding box center [596, 269] width 17 height 15
select select "15"
click at [588, 262] on select "00 01 02 03 04 05 06 07 08 09 10 11 12 13 14 15 16 17 18 19 20 21 22 23 24 25 2…" at bounding box center [596, 269] width 17 height 15
type input "22:15"
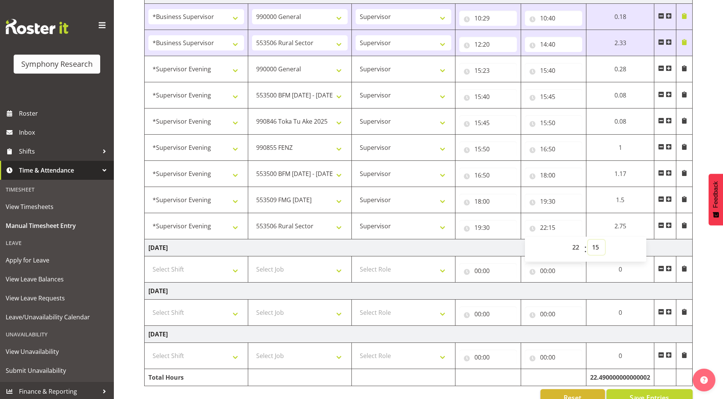
scroll to position [467, 0]
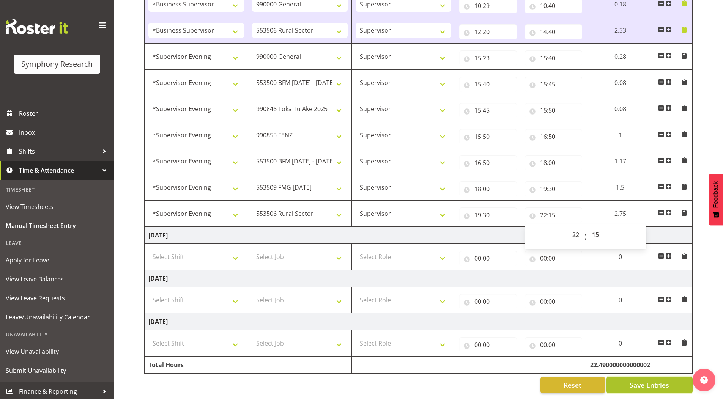
click at [640, 380] on span "Save Entries" at bounding box center [648, 385] width 39 height 10
